Goal: Communication & Community: Answer question/provide support

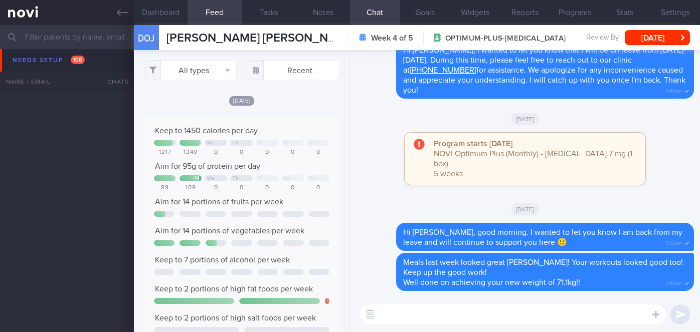
select select "9"
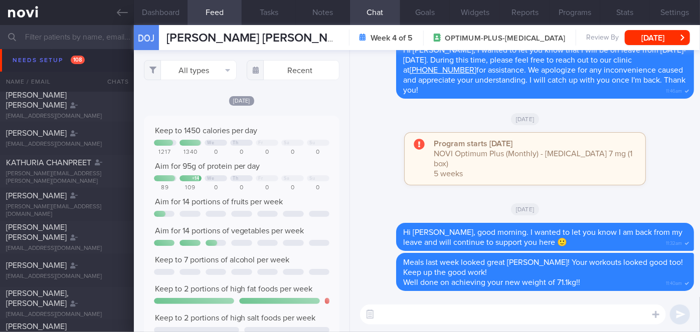
click at [81, 36] on input "text" at bounding box center [350, 37] width 700 height 24
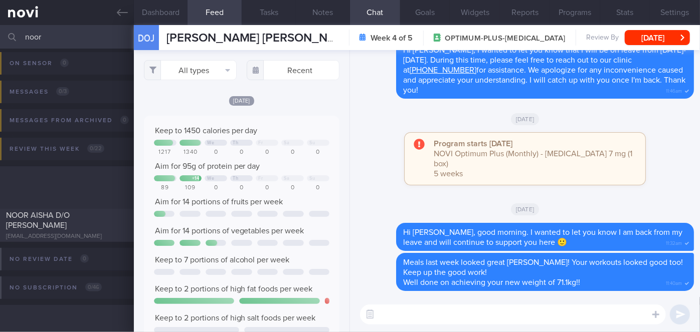
scroll to position [60, 0]
type input "noor"
click at [62, 216] on span "NOOR AISHA D/O [PERSON_NAME]" at bounding box center [38, 221] width 64 height 18
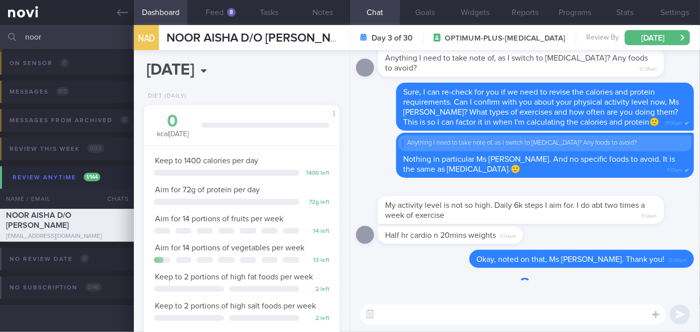
scroll to position [99, 171]
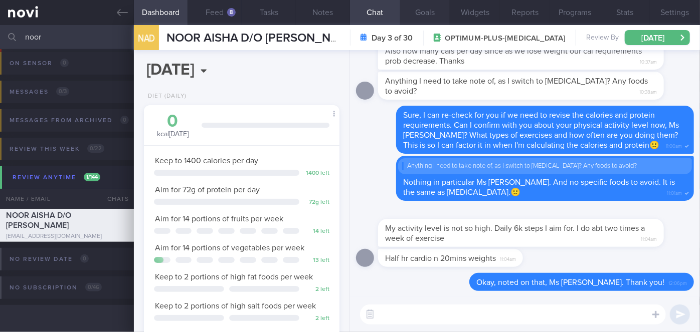
click at [421, 15] on button "Goals" at bounding box center [425, 12] width 50 height 25
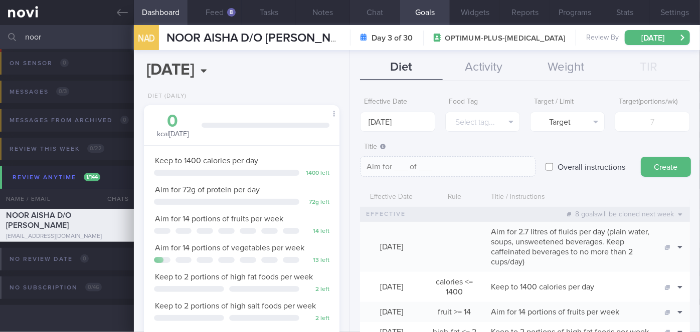
click at [369, 18] on button "Chat" at bounding box center [375, 12] width 50 height 25
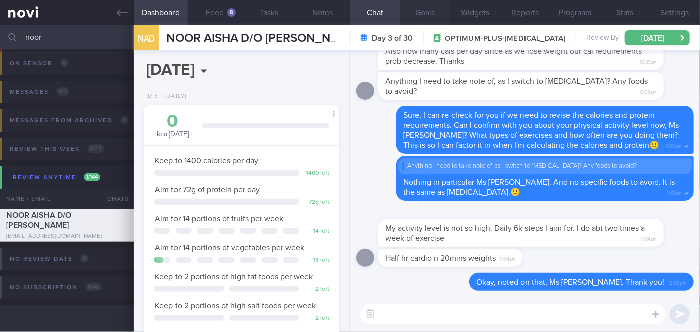
click at [431, 11] on button "Goals" at bounding box center [425, 12] width 50 height 25
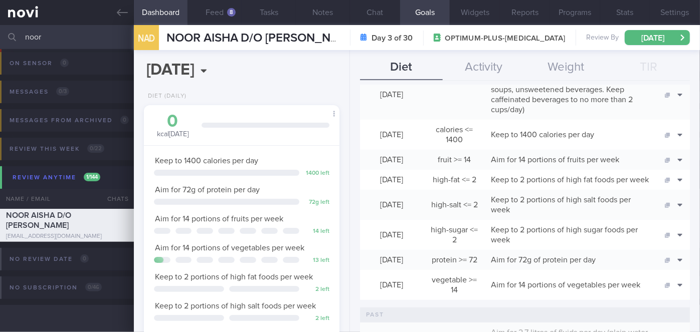
scroll to position [136, 0]
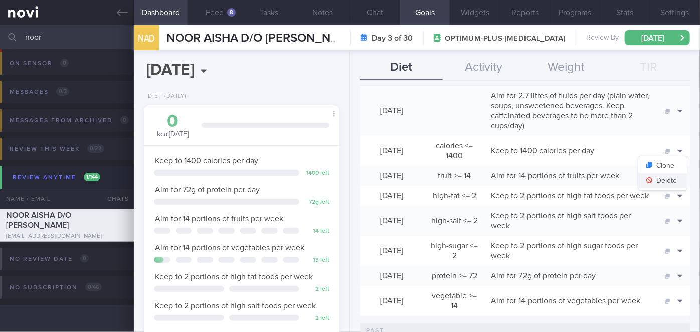
click at [663, 180] on button "Delete" at bounding box center [662, 181] width 49 height 15
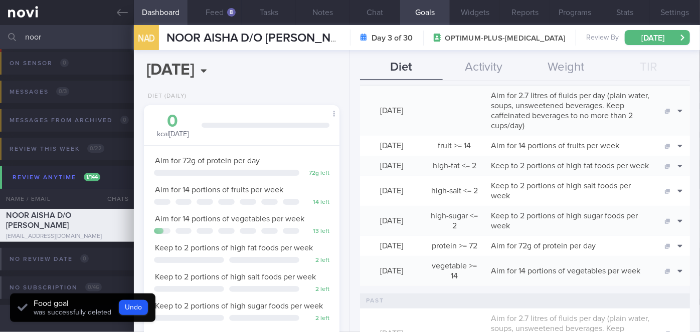
scroll to position [0, 0]
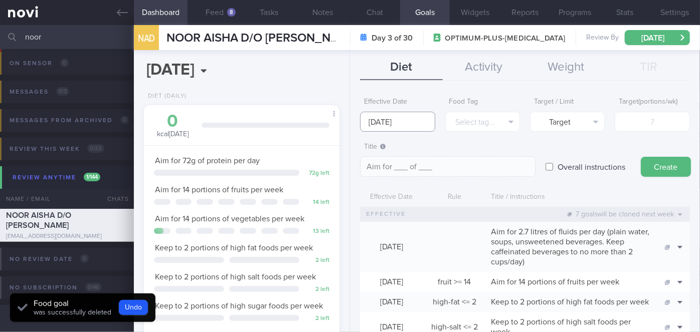
click at [414, 124] on input "[DATE]" at bounding box center [397, 122] width 75 height 20
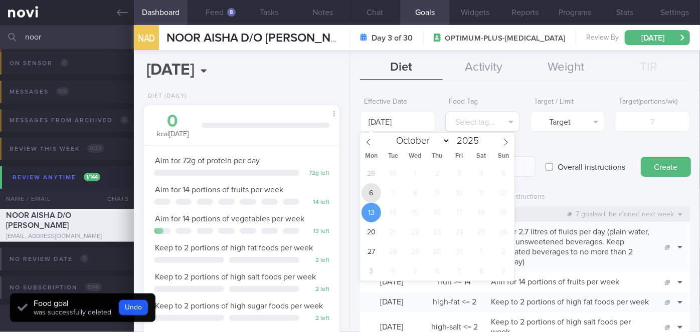
drag, startPoint x: 366, startPoint y: 192, endPoint x: 455, endPoint y: 121, distance: 113.6
click at [367, 192] on span "6" at bounding box center [372, 194] width 20 height 20
type input "[DATE]"
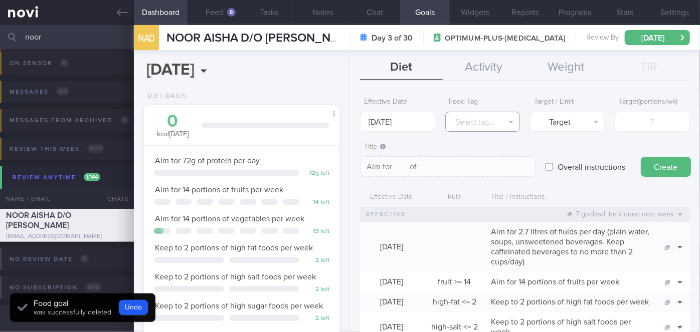
click at [466, 118] on button "Select tag..." at bounding box center [482, 122] width 75 height 20
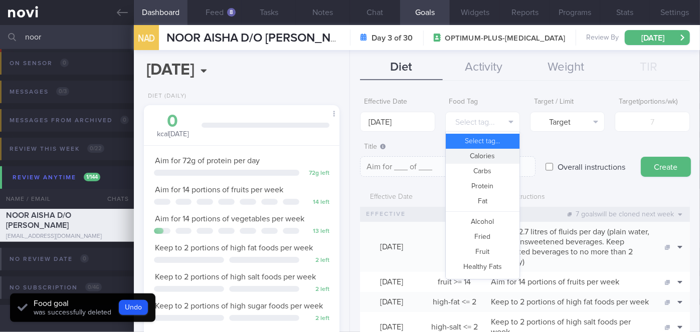
click at [489, 155] on button "Calories" at bounding box center [483, 156] width 74 height 15
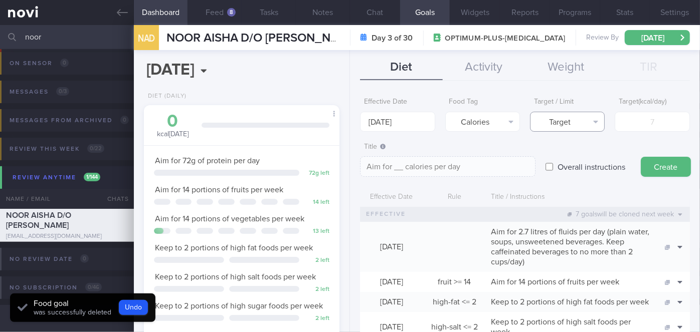
click at [564, 120] on button "Target" at bounding box center [567, 122] width 75 height 20
click at [569, 153] on button "Limit" at bounding box center [568, 156] width 74 height 15
type textarea "Keep to __ calories per day"
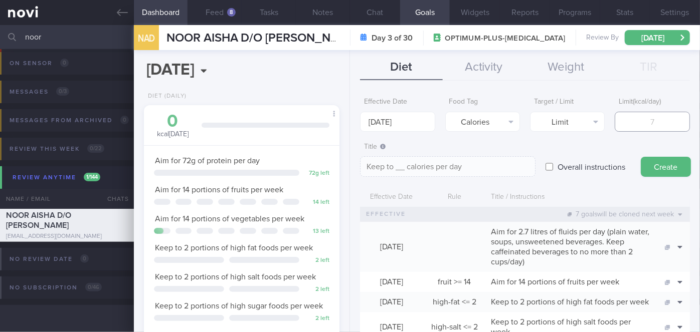
click at [619, 126] on input "number" at bounding box center [652, 122] width 75 height 20
type input "1"
type textarea "Keep to 1 calories per day"
type input "12"
type textarea "Keep to 12 calories per day"
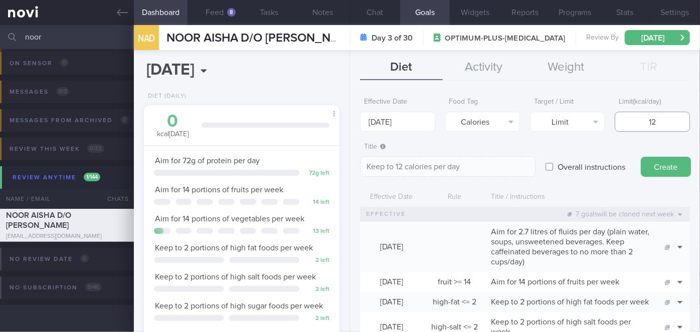
type input "120"
type textarea "Keep to 120 calories per day"
type input "1200"
type textarea "Keep to 1200 calories per day"
type input "1200"
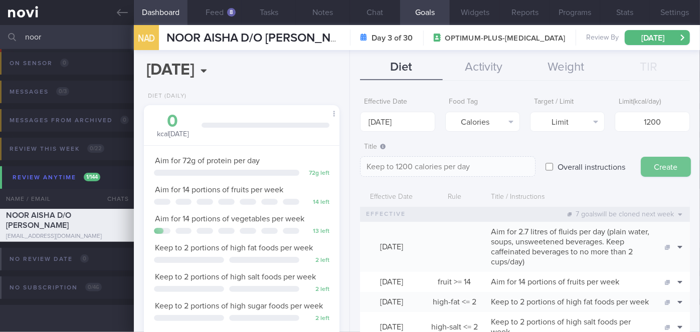
click at [659, 163] on button "Create" at bounding box center [666, 167] width 50 height 20
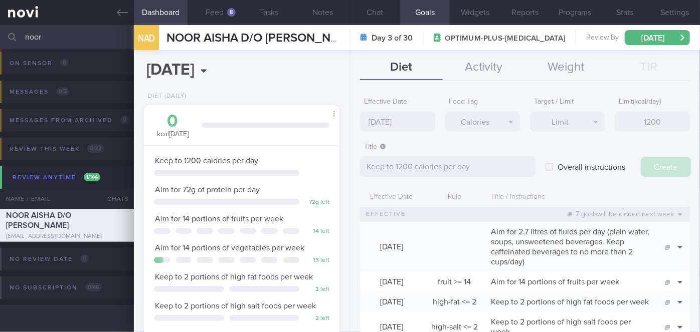
type input "[DATE]"
type textarea "Aim for ___ of ___"
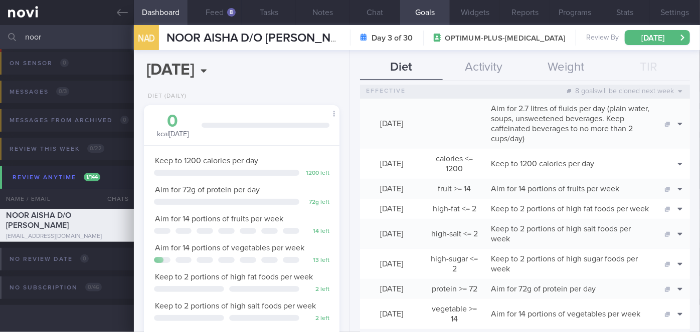
scroll to position [136, 0]
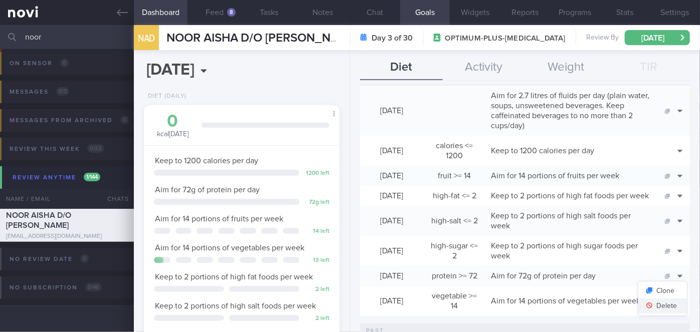
click at [659, 314] on button "Delete" at bounding box center [662, 306] width 49 height 15
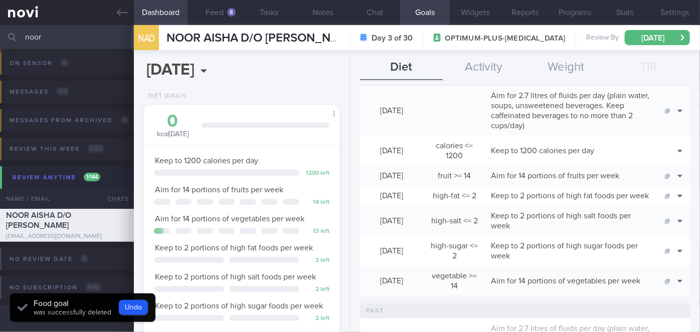
scroll to position [0, 0]
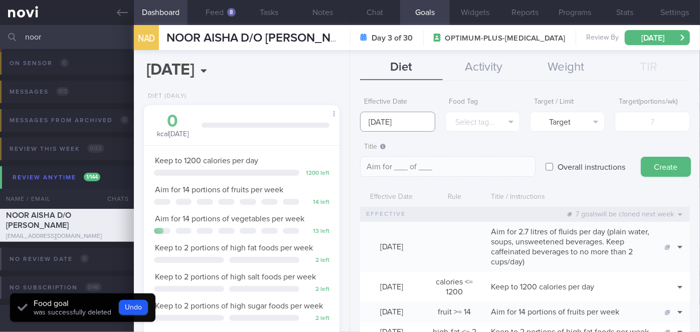
click at [405, 124] on input "[DATE]" at bounding box center [397, 122] width 75 height 20
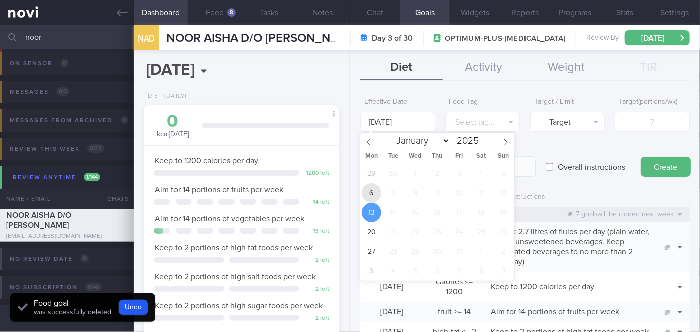
click at [368, 191] on span "6" at bounding box center [372, 194] width 20 height 20
type input "[DATE]"
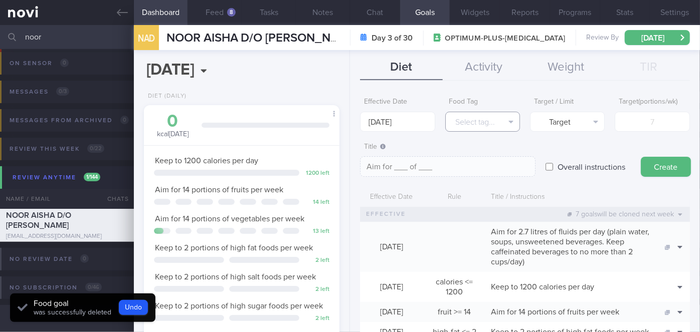
click at [458, 116] on button "Select tag..." at bounding box center [482, 122] width 75 height 20
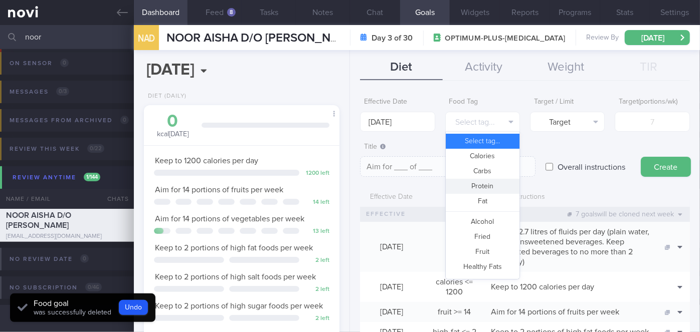
click at [479, 192] on button "Protein" at bounding box center [483, 186] width 74 height 15
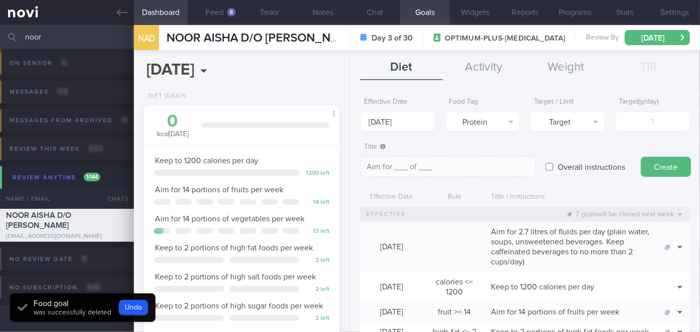
type textarea "Aim for __g of protein per day"
click at [639, 124] on input "number" at bounding box center [652, 122] width 75 height 20
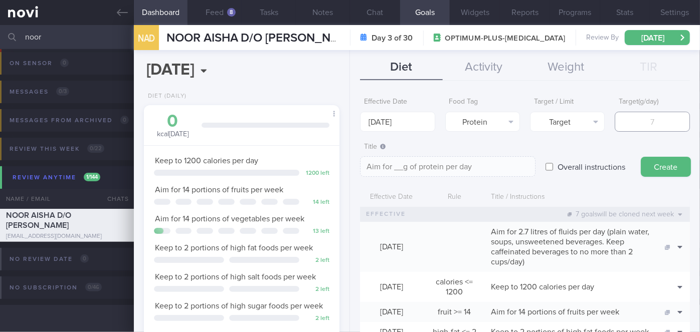
type input "8"
type textarea "Aim for 8g of protein per day"
type input "83"
type textarea "Aim for 83g of protein per day"
type input "83"
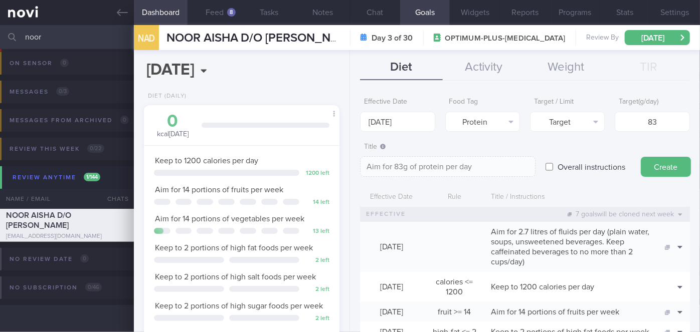
click at [654, 166] on button "Create" at bounding box center [666, 167] width 50 height 20
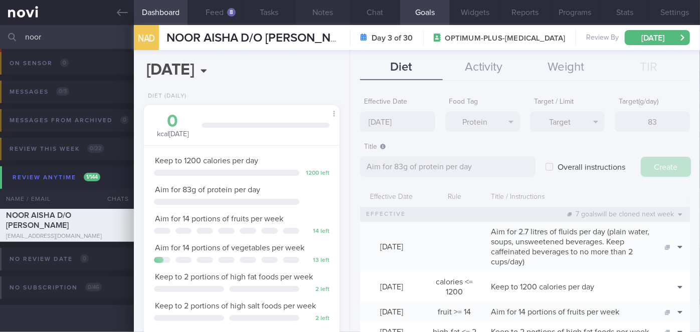
type input "[DATE]"
type textarea "Aim for ___ of ___"
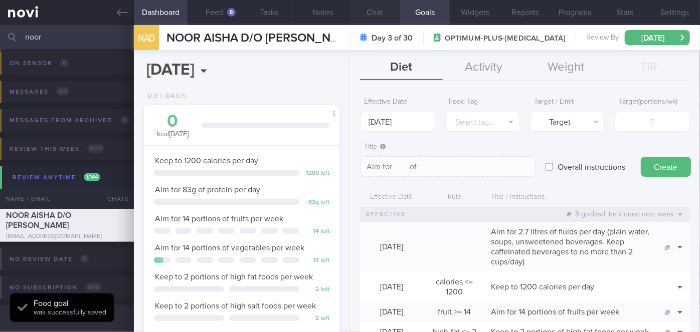
click at [366, 12] on button "Chat" at bounding box center [375, 12] width 50 height 25
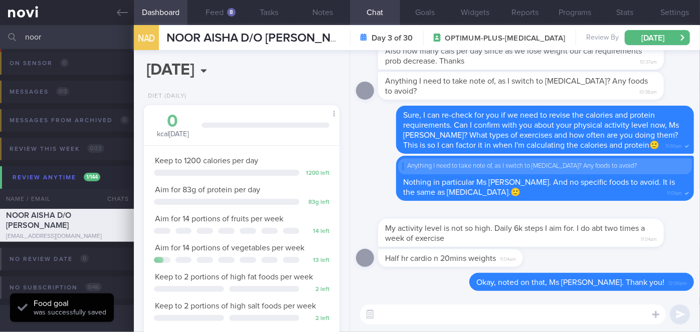
click at [437, 323] on textarea at bounding box center [513, 315] width 306 height 20
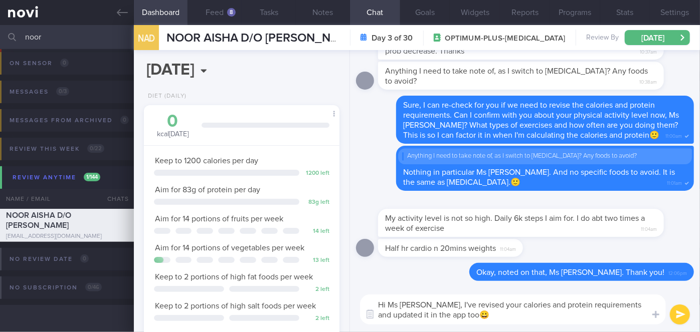
type textarea "Hi Ms [PERSON_NAME], I've revised your calories and protein requirements and up…"
click at [676, 314] on button "submit" at bounding box center [680, 315] width 20 height 20
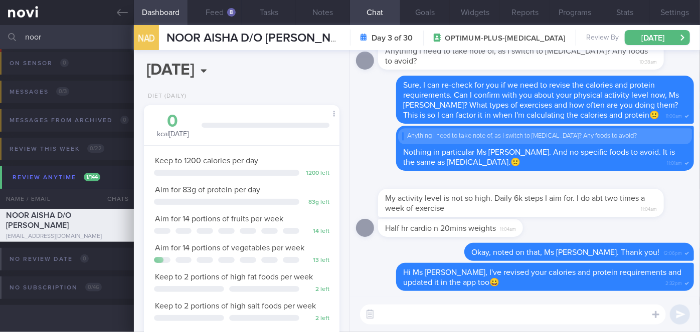
click at [57, 34] on input "noor" at bounding box center [350, 37] width 700 height 24
type input "n"
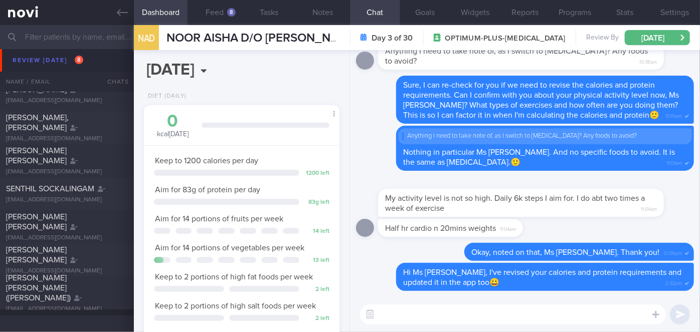
scroll to position [3681, 0]
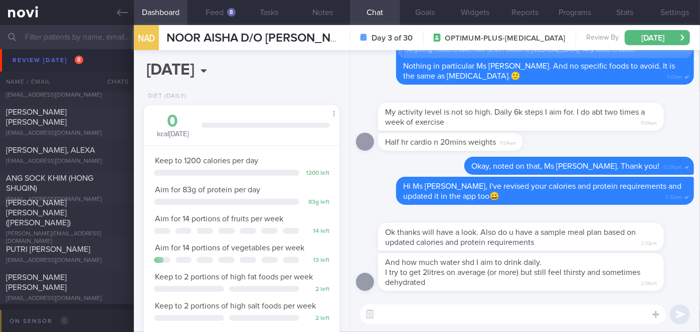
click at [406, 219] on div at bounding box center [536, 217] width 316 height 12
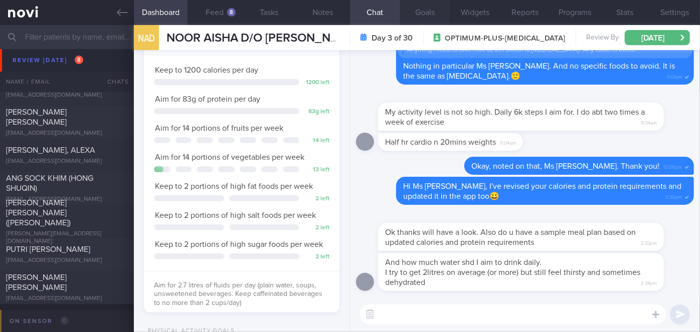
click at [426, 10] on button "Goals" at bounding box center [425, 12] width 50 height 25
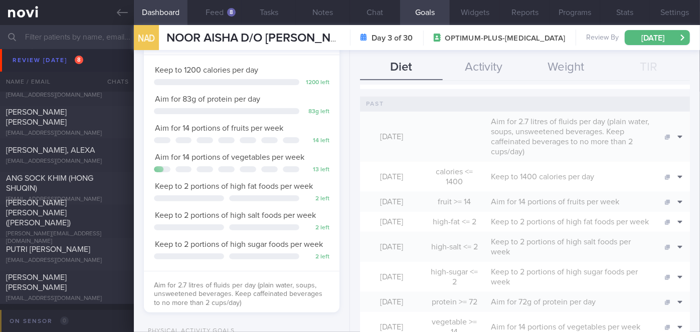
scroll to position [90, 0]
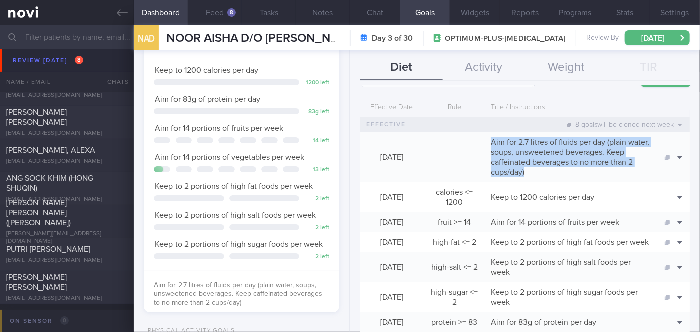
drag, startPoint x: 488, startPoint y: 140, endPoint x: 547, endPoint y: 171, distance: 66.0
click at [547, 171] on div "Aim for 2.7 litres of fluids per day (plain water, soups, unsweetened beverages…" at bounding box center [570, 157] width 169 height 50
copy span "Aim for 2.7 litres of fluids per day (plain water, soups, unsweetened beverages…"
click at [665, 184] on button "Delete" at bounding box center [662, 187] width 49 height 15
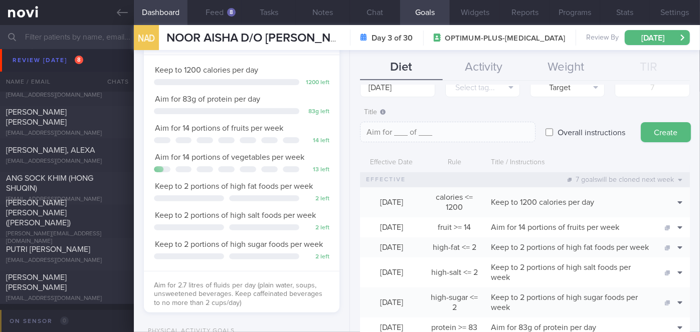
scroll to position [0, 0]
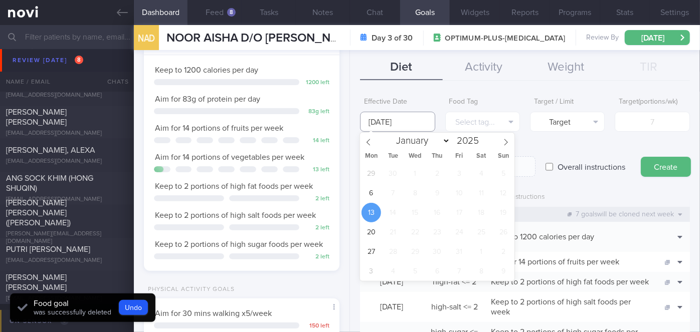
click at [414, 124] on input "[DATE]" at bounding box center [397, 122] width 75 height 20
click at [375, 194] on span "6" at bounding box center [372, 194] width 20 height 20
type input "[DATE]"
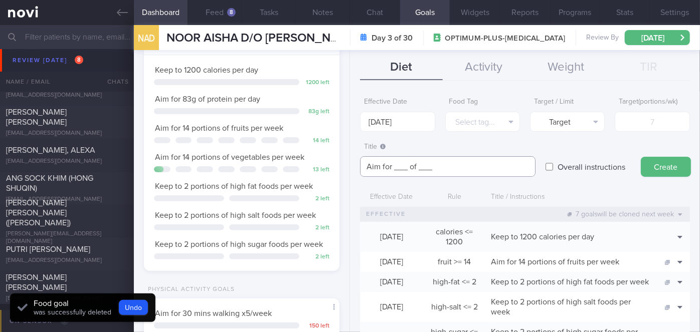
drag, startPoint x: 449, startPoint y: 168, endPoint x: 370, endPoint y: 164, distance: 79.8
click at [370, 164] on textarea "Aim for ___ of ___" at bounding box center [448, 166] width 176 height 21
click at [360, 162] on textarea "Aim for ___ of ___" at bounding box center [448, 166] width 176 height 21
drag, startPoint x: 443, startPoint y: 166, endPoint x: 360, endPoint y: 162, distance: 83.3
click at [360, 162] on textarea "Aim for ___ of ___" at bounding box center [448, 166] width 176 height 21
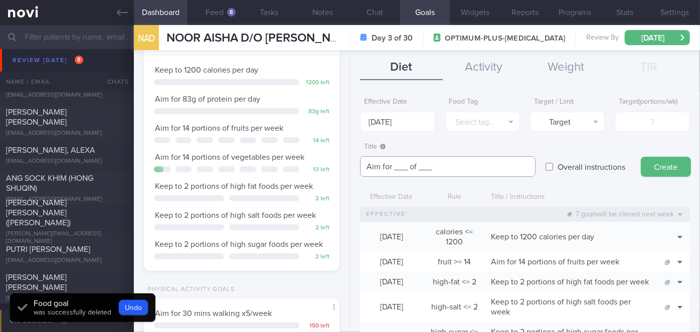
paste textarea "2.7 litres of fluids per day (plain water, soups, unsweetened beverages. Keep c…"
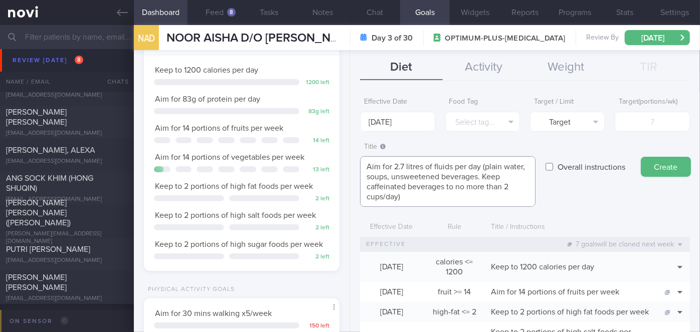
click at [403, 165] on textarea "Aim for 2.7 litres of fluids per day (plain water, soups, unsweetened beverages…" at bounding box center [448, 181] width 176 height 51
type textarea "Aim for 2.5 litres of fluids per day (plain water, soups, unsweetened beverages…"
click at [574, 167] on label "Overall instructions" at bounding box center [592, 167] width 78 height 20
click at [553, 167] on input "Overall instructions" at bounding box center [550, 167] width 8 height 20
checkbox input "true"
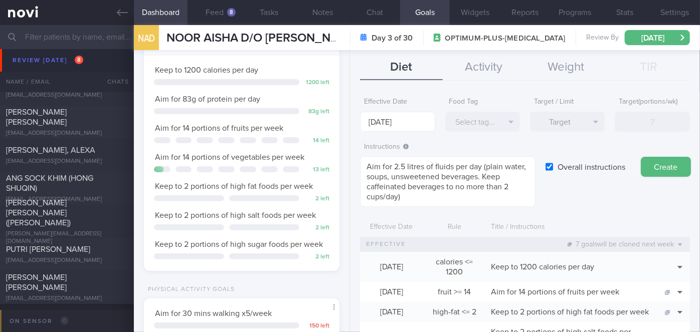
click at [649, 168] on button "Create" at bounding box center [666, 167] width 50 height 20
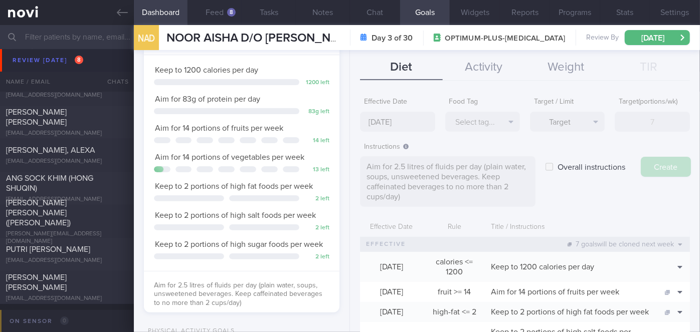
type input "[DATE]"
type textarea "Aim for ___ of ___"
checkbox input "false"
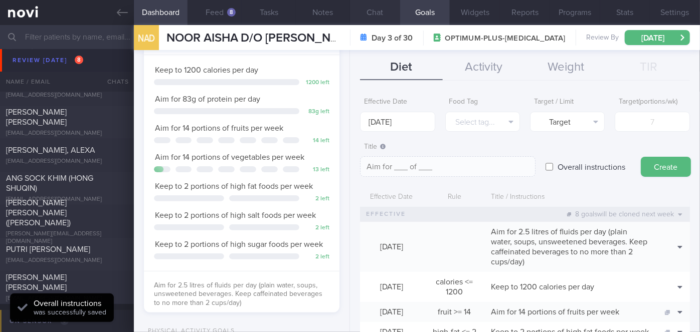
click at [377, 14] on button "Chat" at bounding box center [375, 12] width 50 height 25
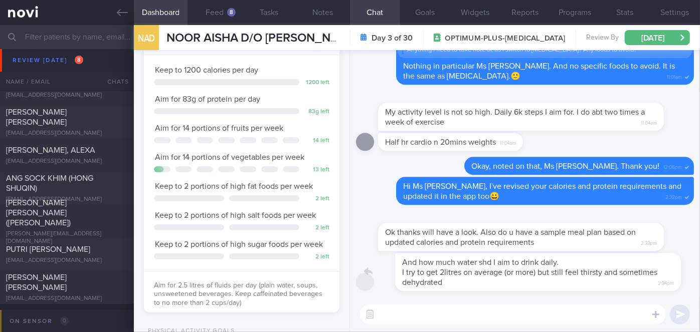
drag, startPoint x: 443, startPoint y: 288, endPoint x: 522, endPoint y: 288, distance: 78.7
click at [522, 288] on div "And how much water shd I aim to drink daily. I try to get 2litres on average (o…" at bounding box center [536, 272] width 316 height 38
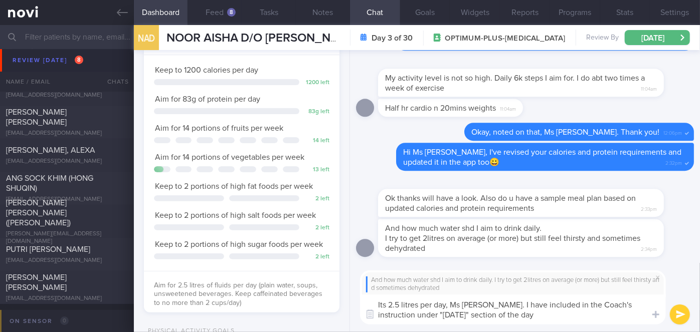
drag, startPoint x: 538, startPoint y: 304, endPoint x: 495, endPoint y: 304, distance: 43.1
click at [495, 304] on textarea "Its 2.5 litres per day, Ms [PERSON_NAME]. I have included in the Coach's instru…" at bounding box center [513, 310] width 306 height 30
click at [477, 320] on textarea "Its 2.5 litres per day, Ms [PERSON_NAME]. It is included in the Coach's instruc…" at bounding box center [513, 310] width 306 height 30
type textarea "Its 2.5 litres per day, Ms [PERSON_NAME]. It is included in the Coach's instruc…"
click at [658, 276] on span at bounding box center [658, 278] width 12 height 12
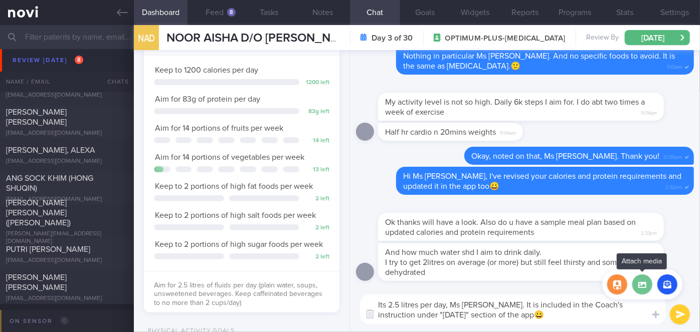
click at [640, 285] on label at bounding box center [642, 285] width 20 height 20
click at [0, 0] on input "file" at bounding box center [0, 0] width 0 height 0
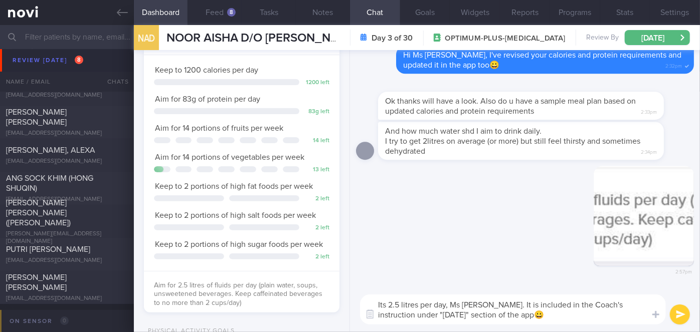
click at [681, 314] on button "submit" at bounding box center [680, 315] width 20 height 20
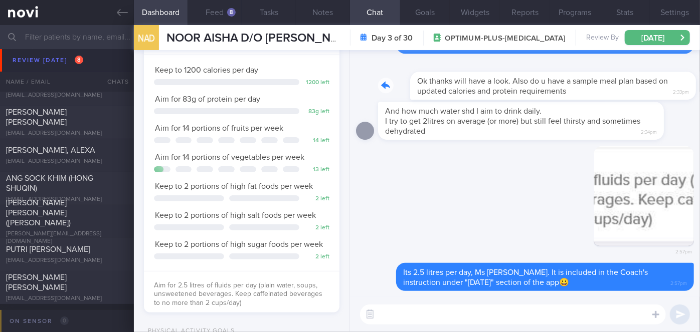
drag, startPoint x: 554, startPoint y: 95, endPoint x: 600, endPoint y: 95, distance: 45.6
click at [600, 95] on div "Ok thanks will have a look. Also do u have a sample meal plan based on updated …" at bounding box center [536, 80] width 316 height 40
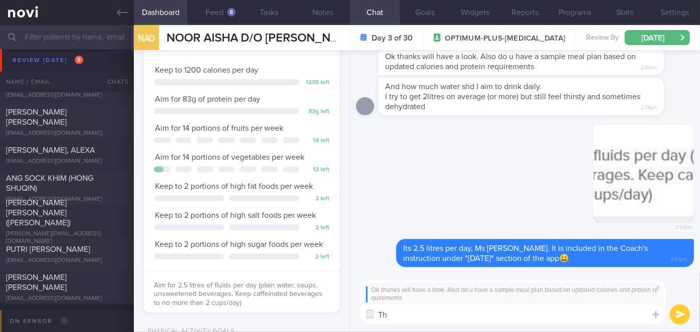
type textarea "T"
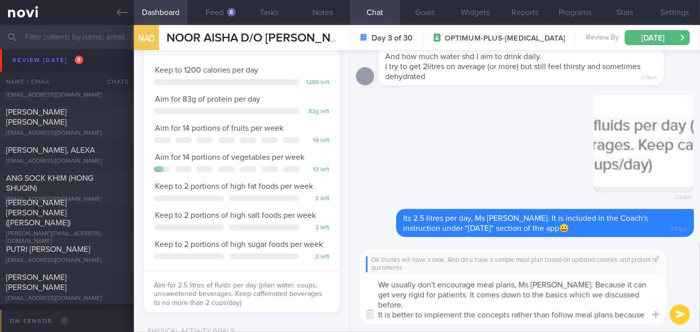
type textarea "We usually don't encourage meal plans, Ms [PERSON_NAME]. Because it can get ver…"
click at [677, 312] on button "submit" at bounding box center [680, 315] width 20 height 20
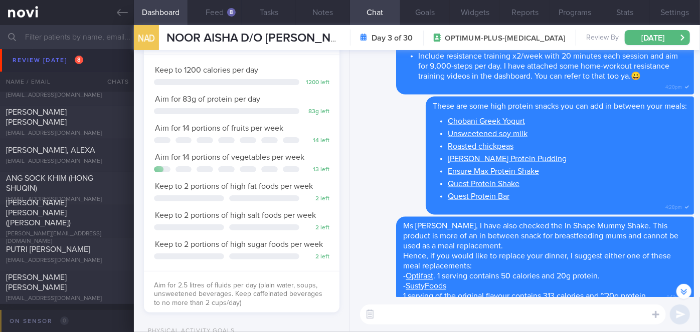
scroll to position [-10959, 0]
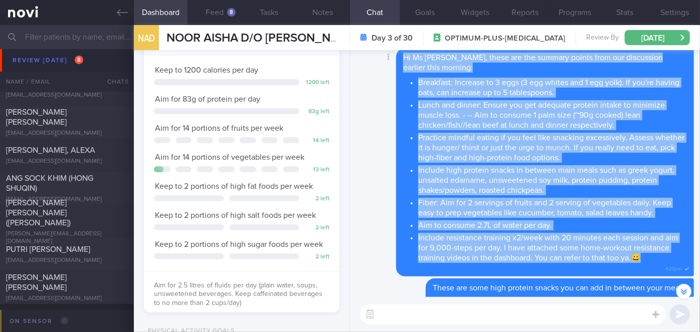
drag, startPoint x: 404, startPoint y: 57, endPoint x: 649, endPoint y: 259, distance: 317.8
click at [649, 259] on span "Hi Ms [PERSON_NAME], these are the summary points from our discussion earlier t…" at bounding box center [545, 159] width 284 height 210
copy span "Hi Ms [PERSON_NAME], these are the summary points from our discussion earlier t…"
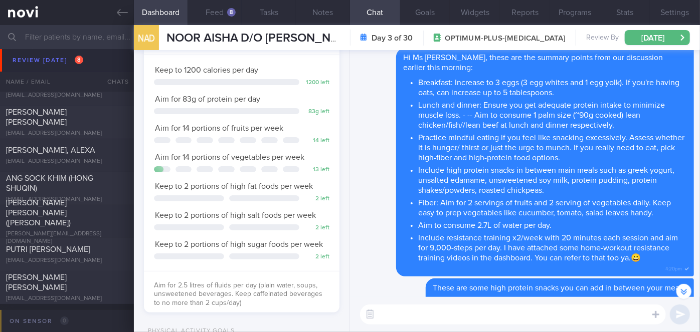
click at [420, 312] on textarea at bounding box center [513, 315] width 306 height 20
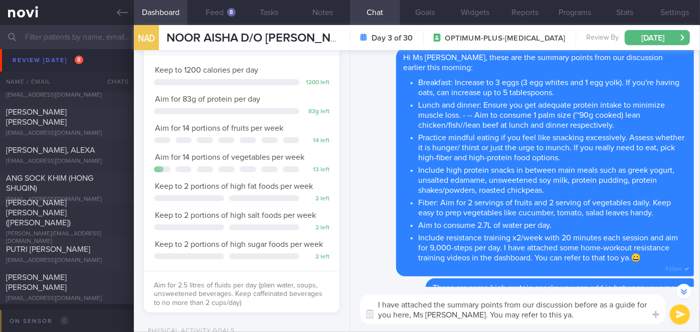
scroll to position [-10979, 0]
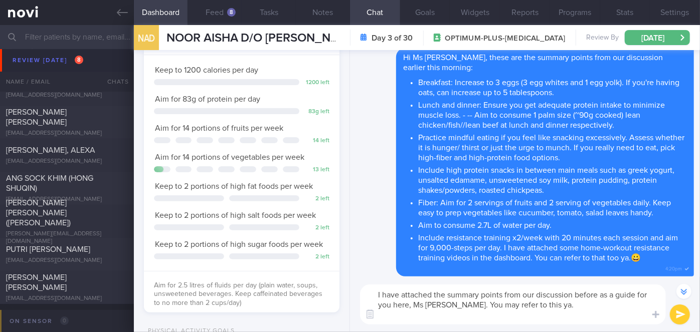
paste textarea "Hi Ms [PERSON_NAME], these are the summary points from our discussion earlier t…"
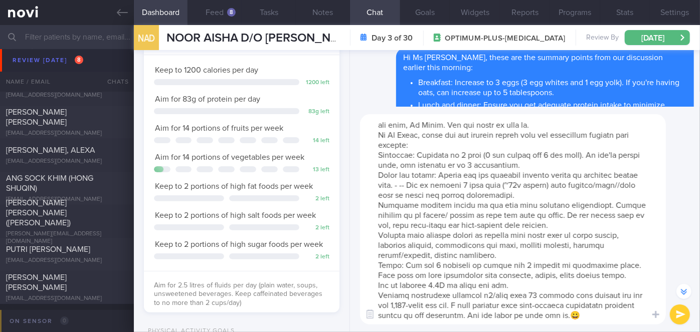
scroll to position [0, 0]
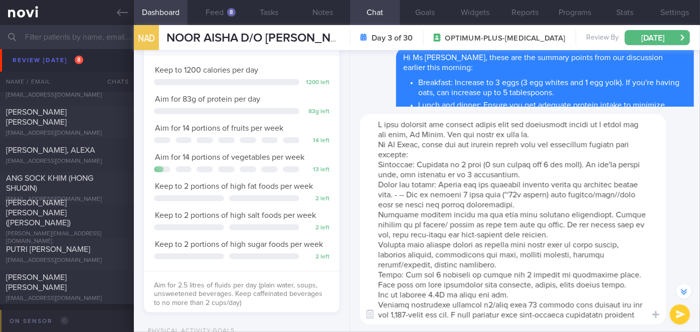
drag, startPoint x: 414, startPoint y: 154, endPoint x: 378, endPoint y: 146, distance: 37.0
click at [378, 146] on textarea at bounding box center [513, 219] width 306 height 211
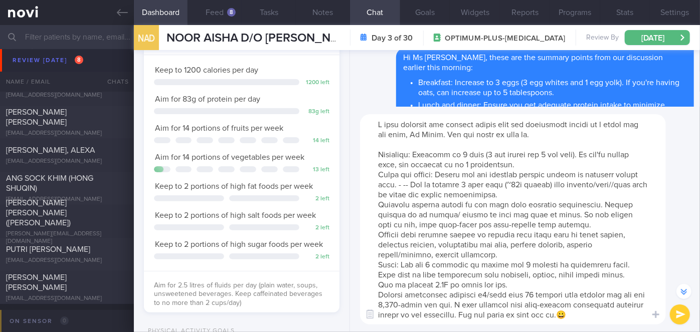
click at [377, 154] on textarea at bounding box center [513, 219] width 306 height 211
click at [377, 175] on textarea at bounding box center [513, 219] width 306 height 211
click at [378, 206] on textarea at bounding box center [513, 219] width 306 height 211
click at [376, 236] on textarea at bounding box center [513, 219] width 306 height 211
click at [377, 264] on textarea at bounding box center [513, 219] width 306 height 211
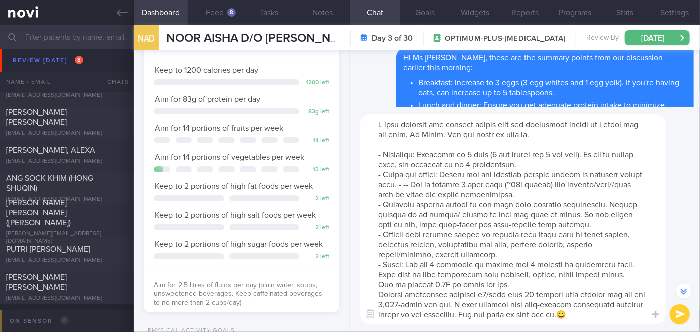
click at [377, 285] on textarea at bounding box center [513, 219] width 306 height 211
click at [450, 286] on textarea at bounding box center [513, 219] width 306 height 211
click at [488, 284] on textarea at bounding box center [513, 219] width 306 height 211
click at [378, 297] on textarea at bounding box center [513, 219] width 306 height 211
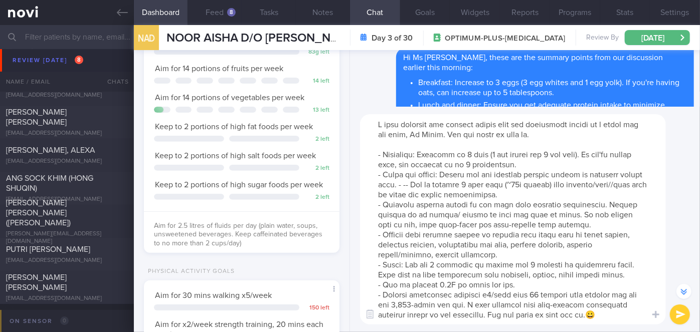
scroll to position [273, 0]
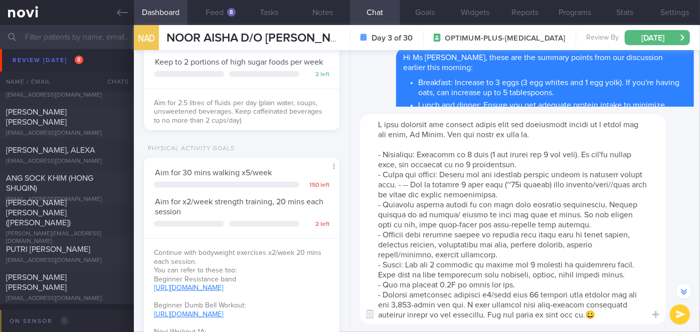
type textarea "I have attached the summary points from our discussion before as a guide for yo…"
click at [679, 311] on button "submit" at bounding box center [680, 315] width 20 height 20
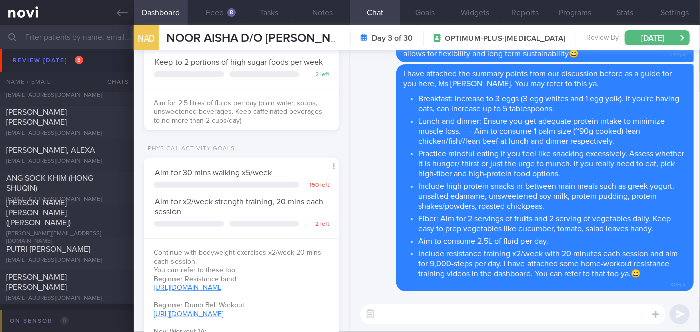
scroll to position [0, 0]
click at [436, 315] on textarea at bounding box center [513, 315] width 306 height 20
type textarea "I"
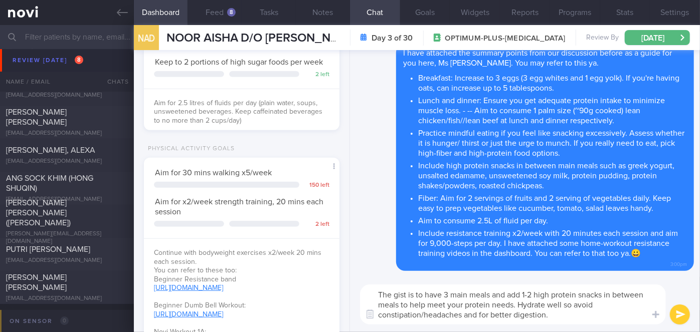
click at [518, 306] on textarea "The gist is to have 3 main meals and add 1-2 high protein snacks in between mea…" at bounding box center [513, 305] width 306 height 40
drag, startPoint x: 631, startPoint y: 316, endPoint x: 376, endPoint y: 317, distance: 255.3
click at [376, 317] on div "Attach media Food repository Chat templates Chat Templates Admin [MEDICAL_DATA]…" at bounding box center [525, 304] width 350 height 55
click at [526, 308] on textarea "The gist is to have 3 main meals and add 1-2 high protein snacks in between mea…" at bounding box center [513, 305] width 306 height 40
type textarea "The gist is to have 3 main meals and add 1-2 high protein snacks in between mea…"
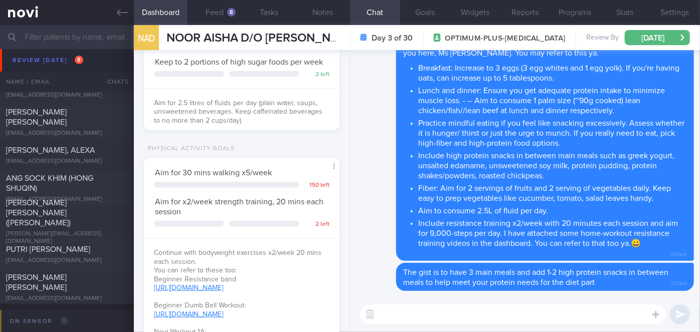
click at [458, 310] on textarea at bounding box center [513, 315] width 306 height 20
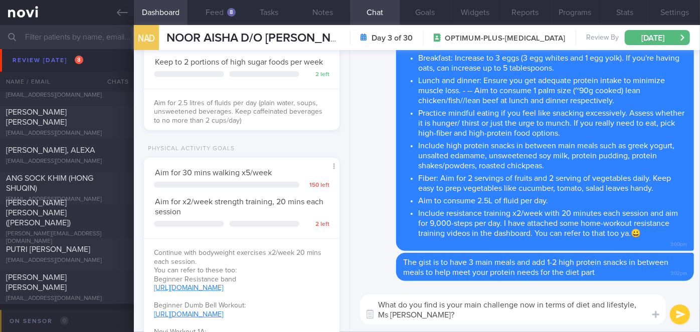
type textarea "What do you find is your main challenge now in terms of diet and lifestyle, Ms …"
click at [682, 312] on button "submit" at bounding box center [680, 315] width 20 height 20
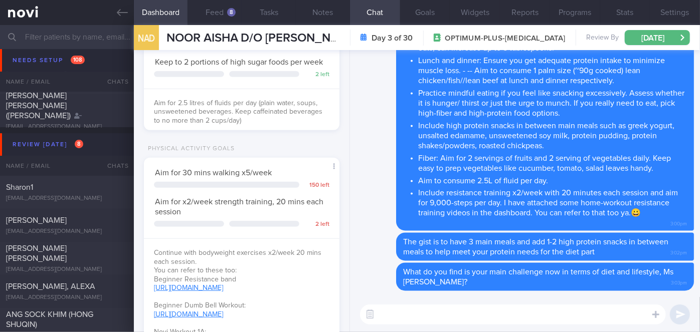
scroll to position [3591, 0]
